Goal: Check status: Check status

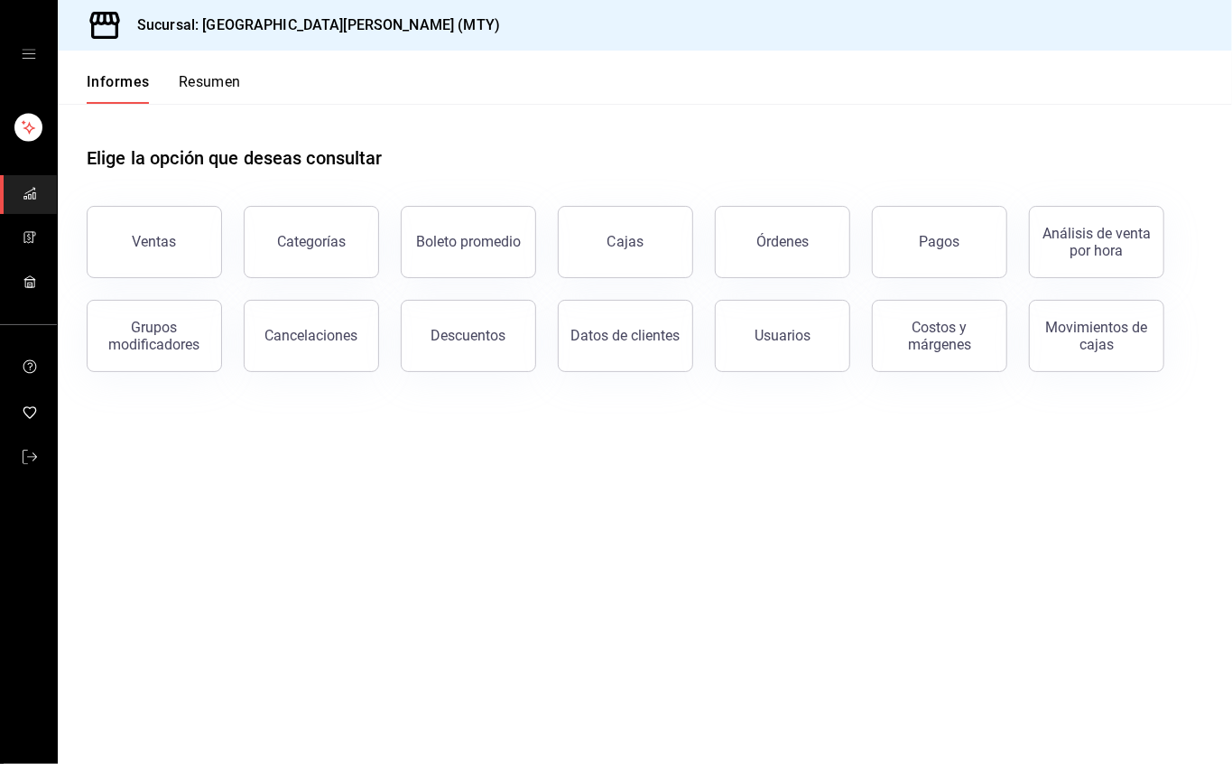
drag, startPoint x: 173, startPoint y: 244, endPoint x: 191, endPoint y: 246, distance: 18.3
click at [173, 244] on font "Ventas" at bounding box center [155, 241] width 44 height 17
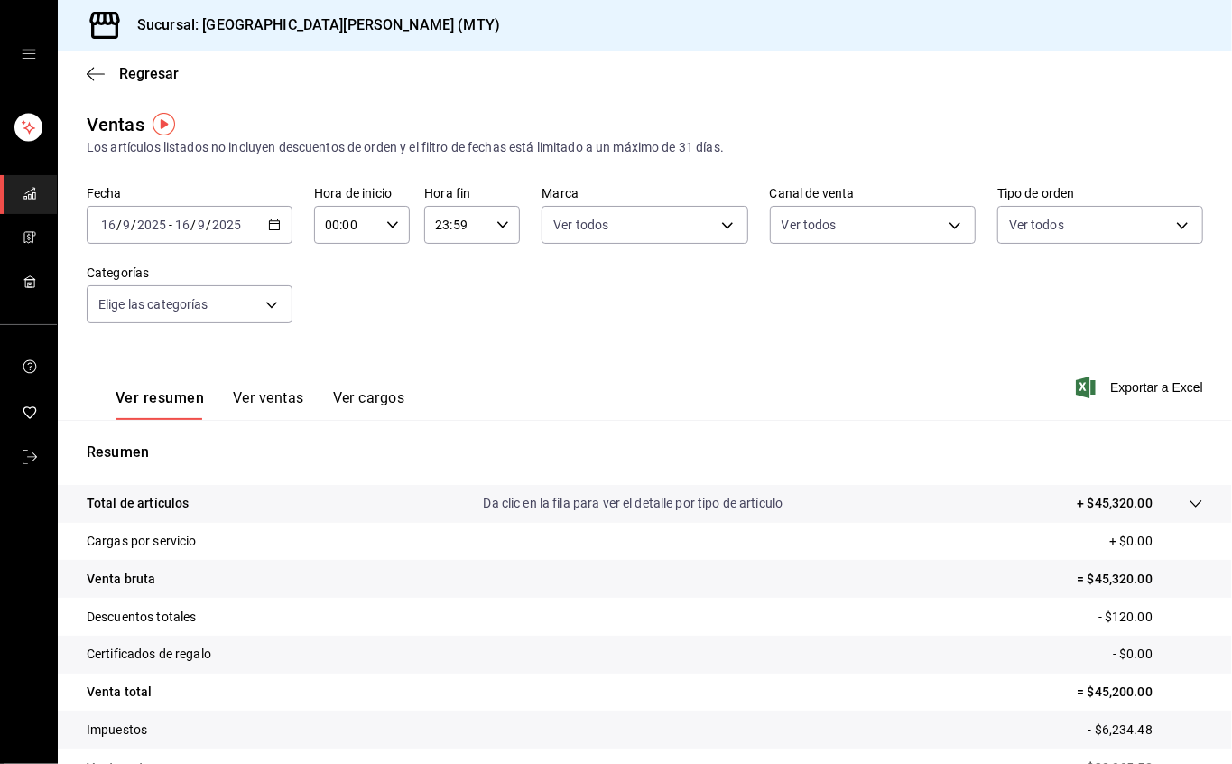
click at [463, 214] on input "23:59" at bounding box center [456, 225] width 65 height 36
click at [445, 344] on button "17" at bounding box center [443, 353] width 40 height 36
type input "17:59"
click at [762, 337] on div at bounding box center [616, 382] width 1232 height 764
